Goal: Complete application form

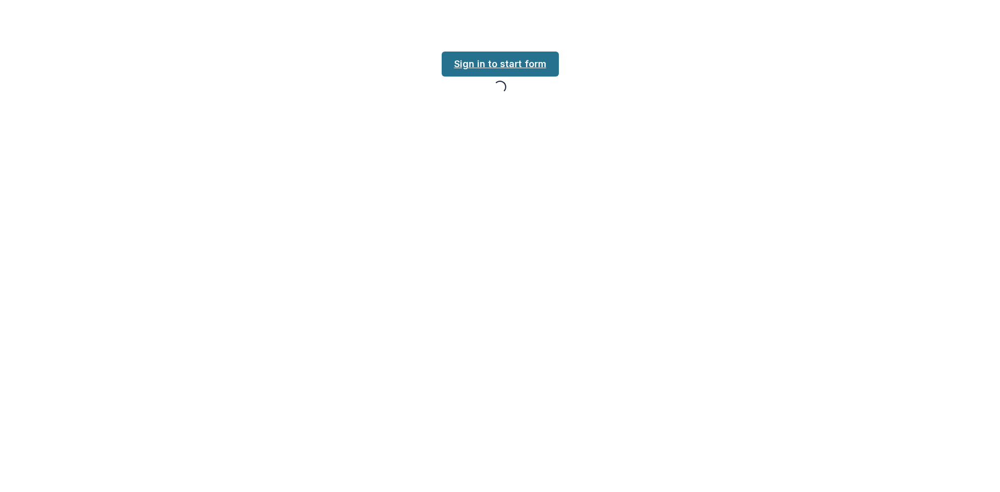
click at [489, 66] on div "Loading... Loading... Sign in to start form Loading..." at bounding box center [500, 246] width 1000 height 492
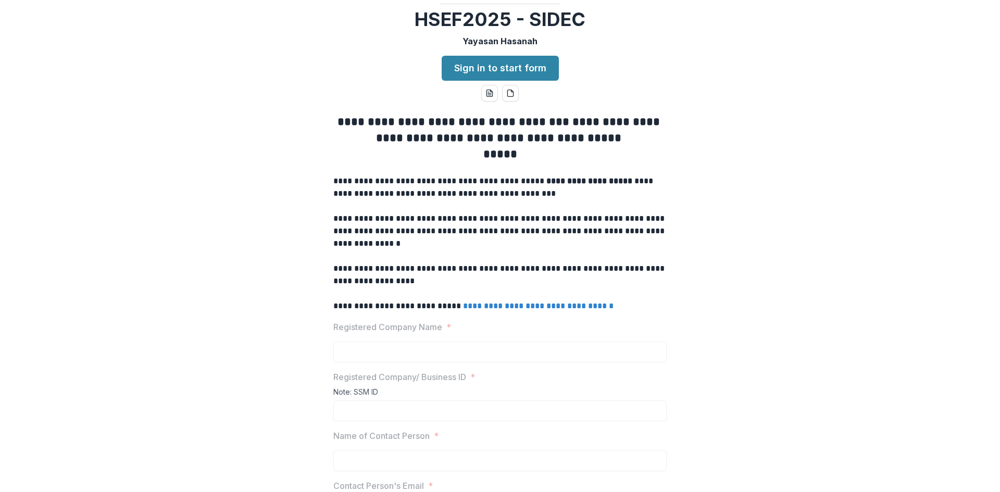
scroll to position [40, 0]
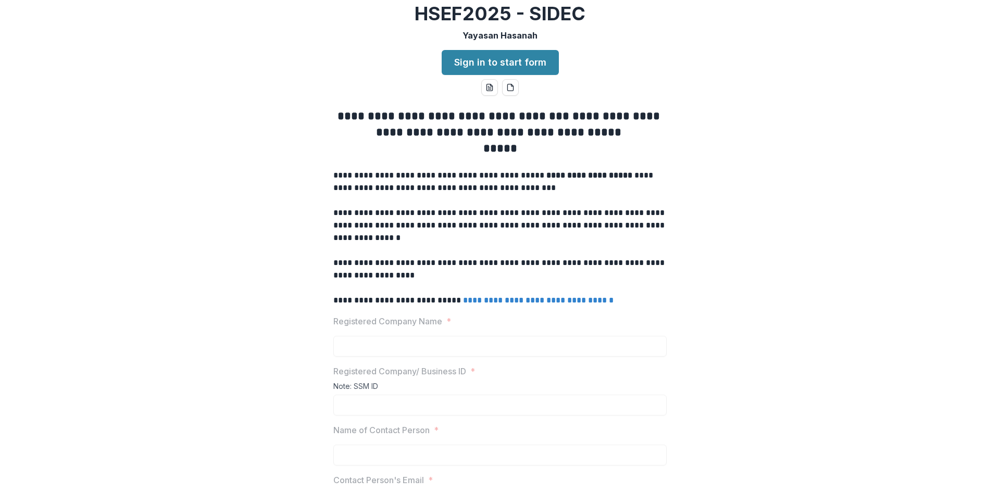
click at [481, 123] on div "**********" at bounding box center [500, 246] width 1000 height 492
click at [492, 75] on link "Sign in to start form" at bounding box center [500, 62] width 117 height 25
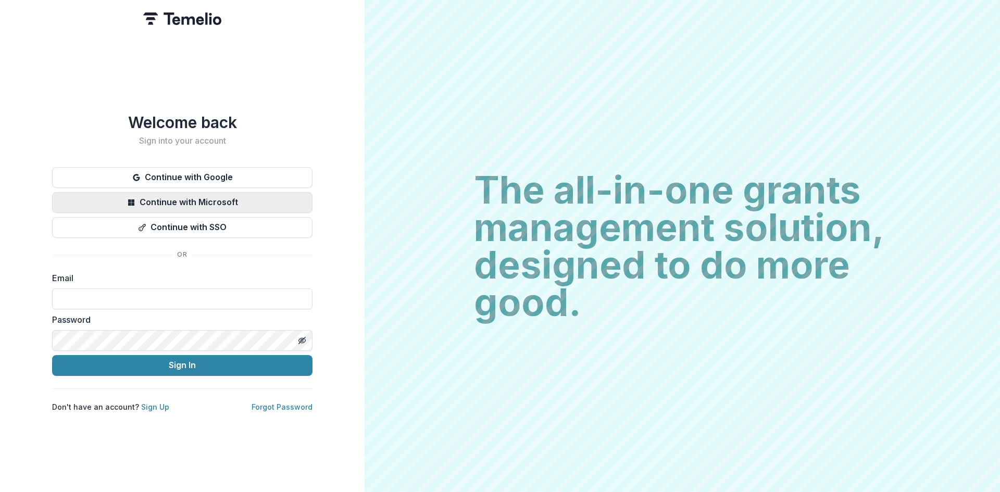
click at [227, 202] on button "Continue with Microsoft" at bounding box center [182, 202] width 260 height 21
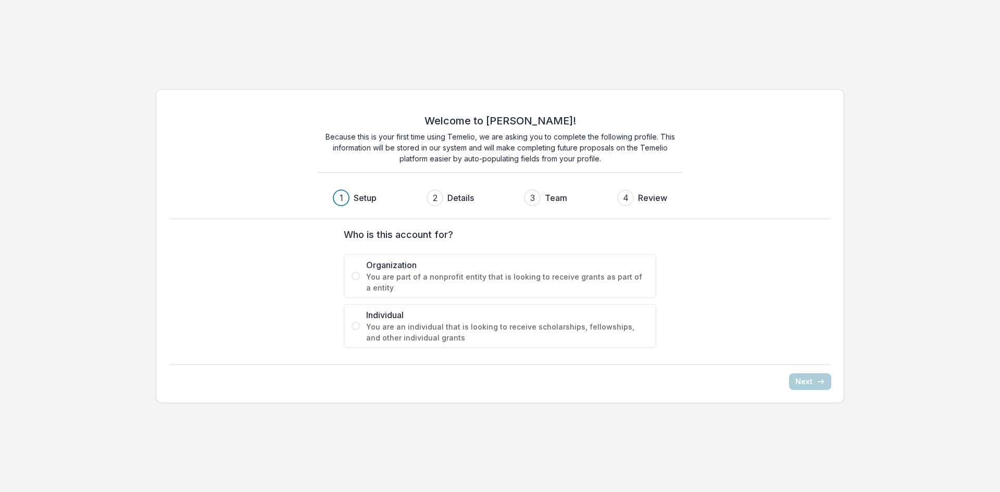
click at [388, 280] on span "You are part of a nonprofit entity that is looking to receive grants as part of…" at bounding box center [507, 282] width 282 height 22
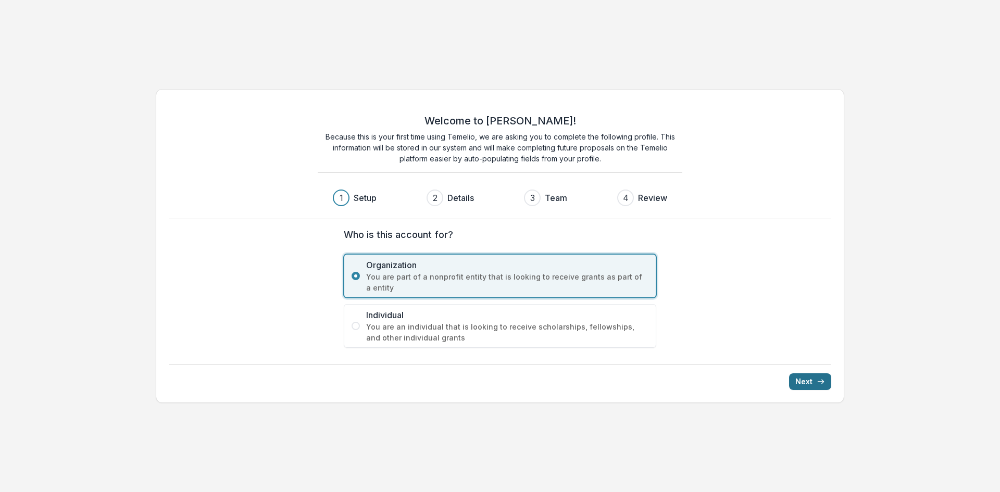
click at [805, 386] on button "Next" at bounding box center [810, 381] width 42 height 17
